Goal: Task Accomplishment & Management: Complete application form

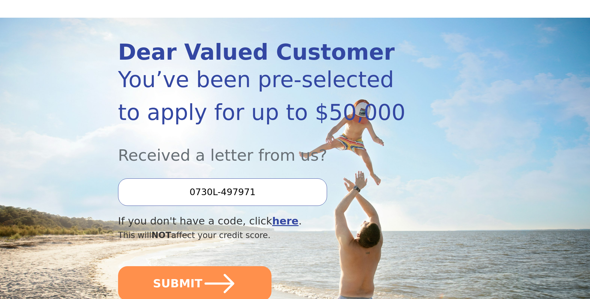
scroll to position [64, 0]
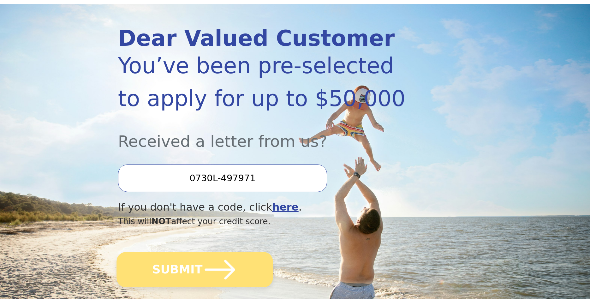
click at [205, 273] on icon "submit" at bounding box center [219, 269] width 35 height 35
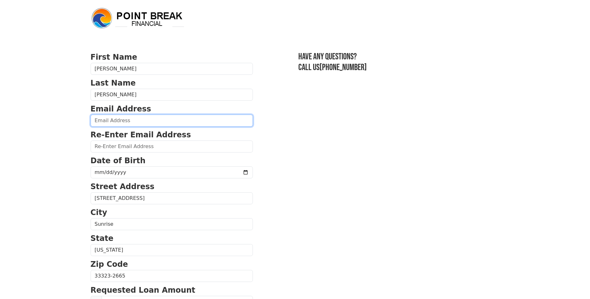
click at [133, 120] on input "email" at bounding box center [172, 121] width 162 height 12
type input "[EMAIL_ADDRESS][DOMAIN_NAME]"
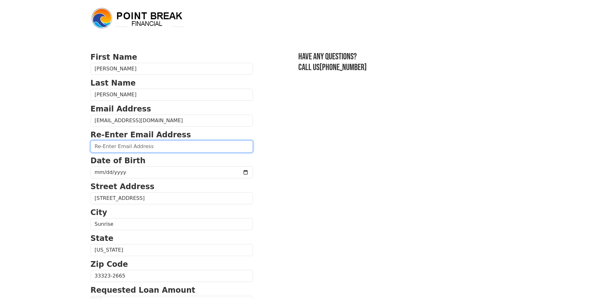
click at [108, 144] on input "email" at bounding box center [172, 147] width 162 height 12
type input "partyx2@aol.com"
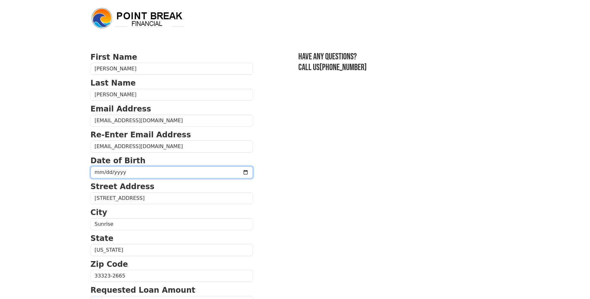
click at [105, 173] on input "date" at bounding box center [172, 172] width 162 height 12
type input "1962-02-02"
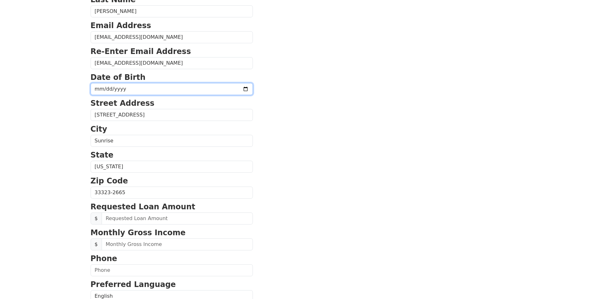
scroll to position [97, 0]
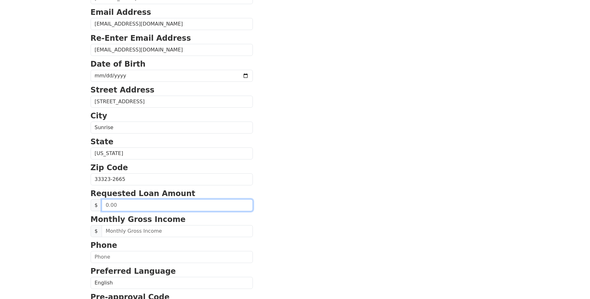
click at [133, 207] on input "text" at bounding box center [177, 205] width 151 height 12
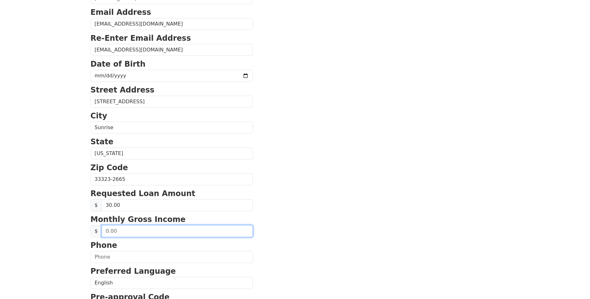
click at [124, 231] on input "text" at bounding box center [177, 231] width 151 height 12
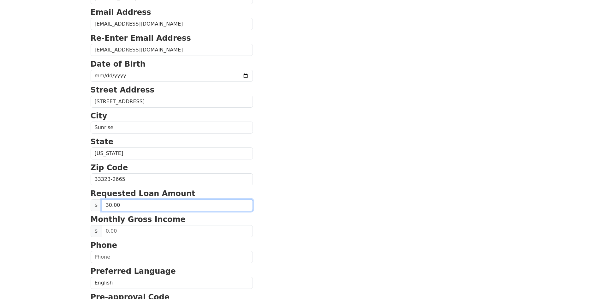
click at [123, 206] on input "30.00" at bounding box center [177, 205] width 151 height 12
type input "0.00"
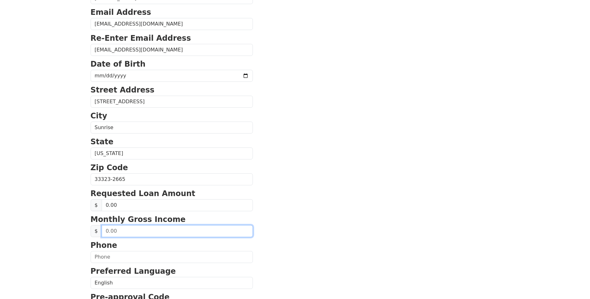
click at [130, 233] on input "text" at bounding box center [177, 231] width 151 height 12
type input "5,086.00"
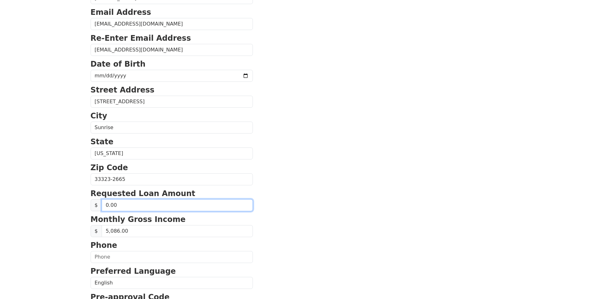
click at [182, 209] on input "0.00" at bounding box center [177, 205] width 151 height 12
type input "0.30"
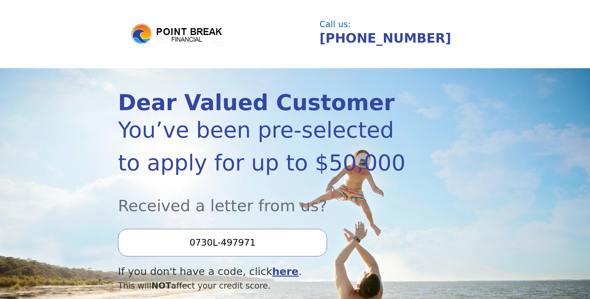
scroll to position [64, 0]
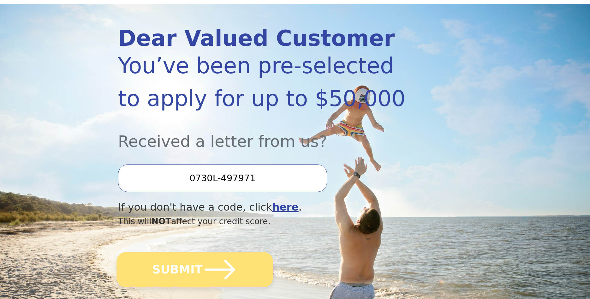
click at [207, 266] on icon "submit" at bounding box center [219, 269] width 35 height 35
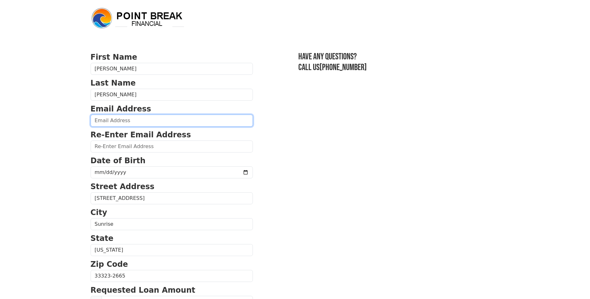
click at [147, 121] on input "email" at bounding box center [172, 121] width 162 height 12
type input "partyx2@aol.com"
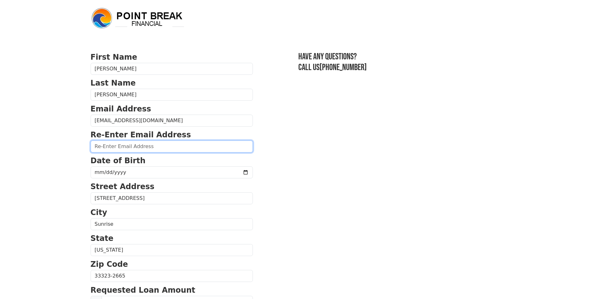
click at [133, 148] on input "email" at bounding box center [172, 147] width 162 height 12
type input "partyx2@aol.com"
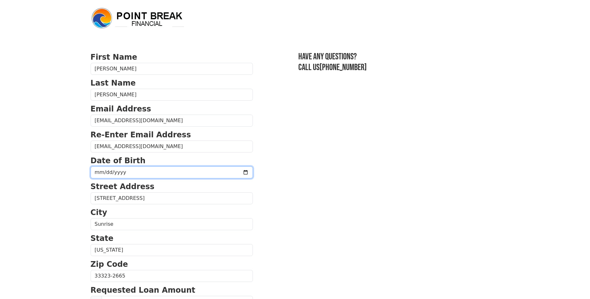
click at [101, 171] on input "date" at bounding box center [172, 172] width 162 height 12
type input "1962-02-02"
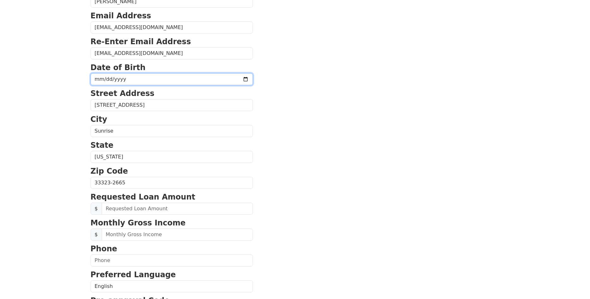
scroll to position [97, 0]
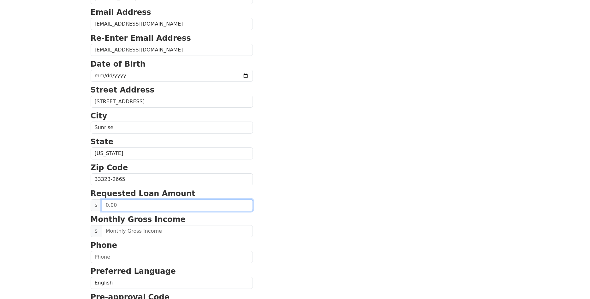
click at [205, 205] on input "text" at bounding box center [177, 205] width 151 height 12
type input "30,000.00"
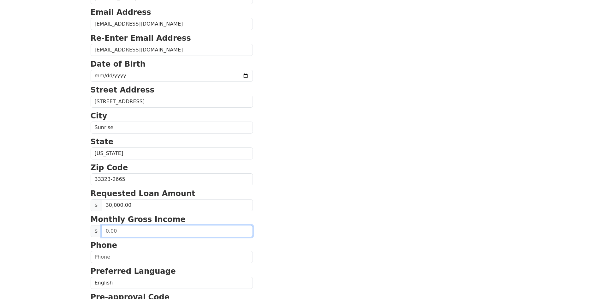
click at [134, 230] on input "text" at bounding box center [177, 231] width 151 height 12
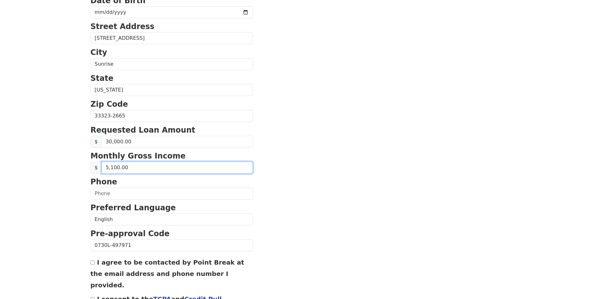
scroll to position [161, 0]
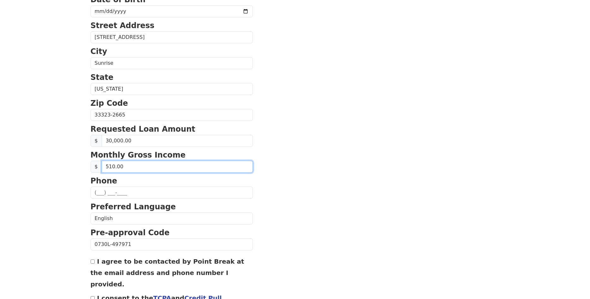
type input "5,100.00"
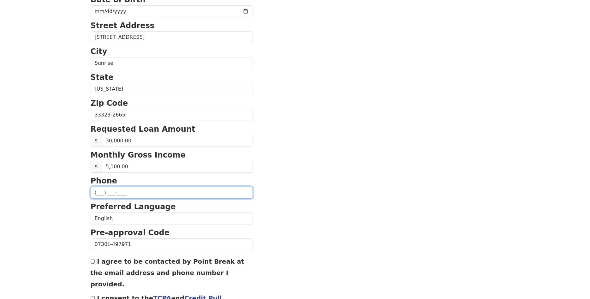
click at [131, 194] on input "text" at bounding box center [172, 193] width 162 height 12
type input "(954) 695-0962"
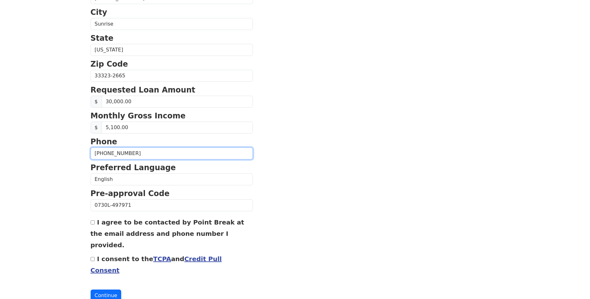
scroll to position [204, 0]
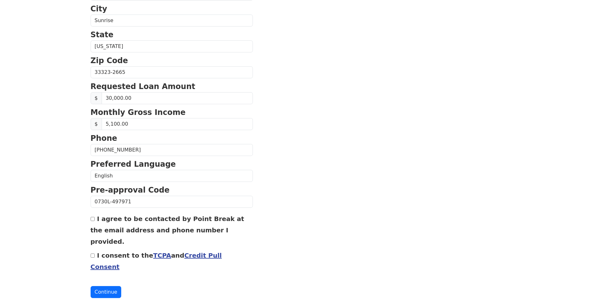
click at [93, 221] on input "I agree to be contacted by Point Break at the email address and phone number I …" at bounding box center [93, 219] width 4 height 4
checkbox input "true"
click at [94, 254] on input "I consent to the TCPA and Credit Pull Consent" at bounding box center [93, 256] width 4 height 4
checkbox input "true"
click at [106, 286] on button "Continue" at bounding box center [106, 292] width 31 height 12
